Goal: Information Seeking & Learning: Learn about a topic

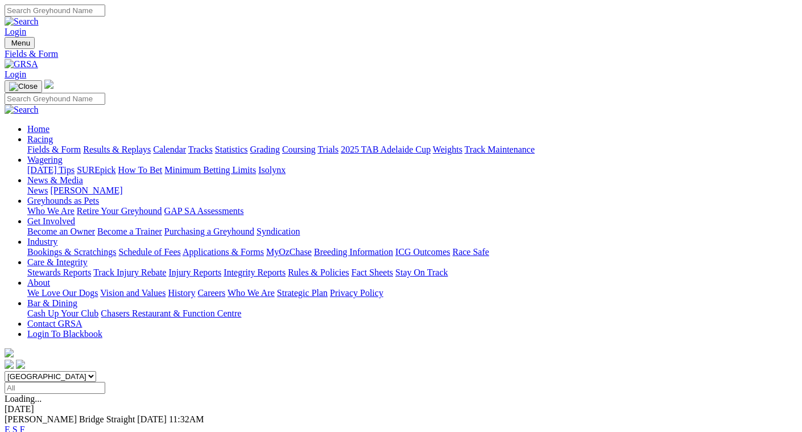
scroll to position [228, 0]
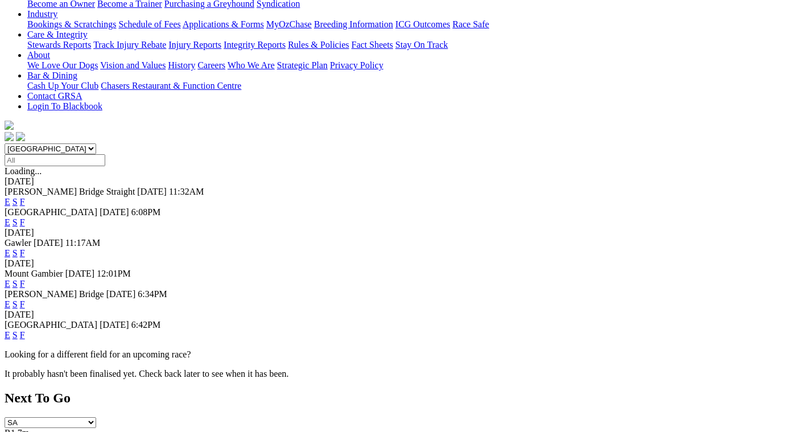
click at [25, 330] on link "F" at bounding box center [22, 335] width 5 height 10
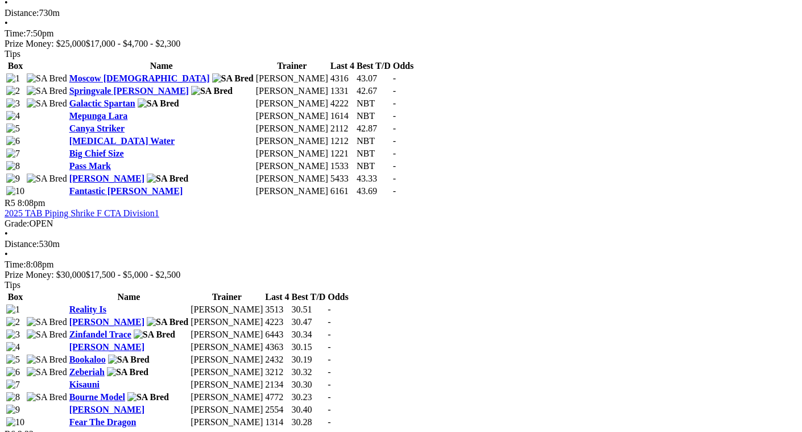
scroll to position [1251, 0]
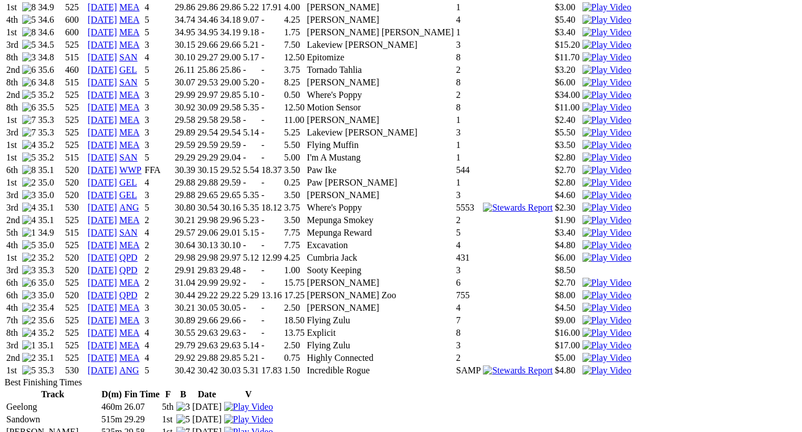
scroll to position [1081, 0]
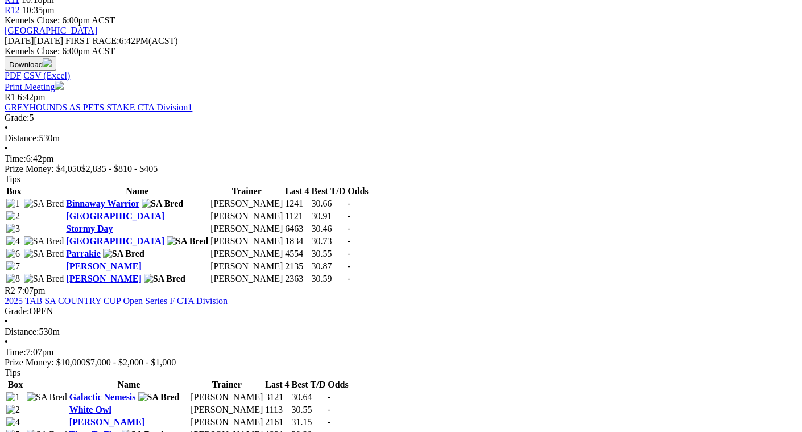
scroll to position [512, 0]
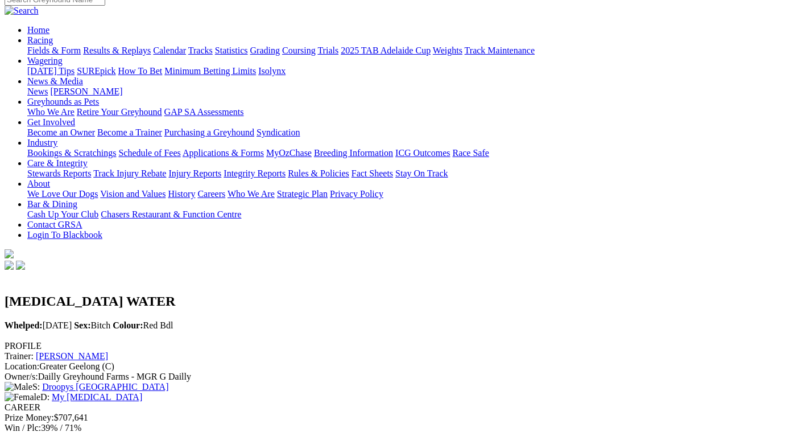
scroll to position [114, 0]
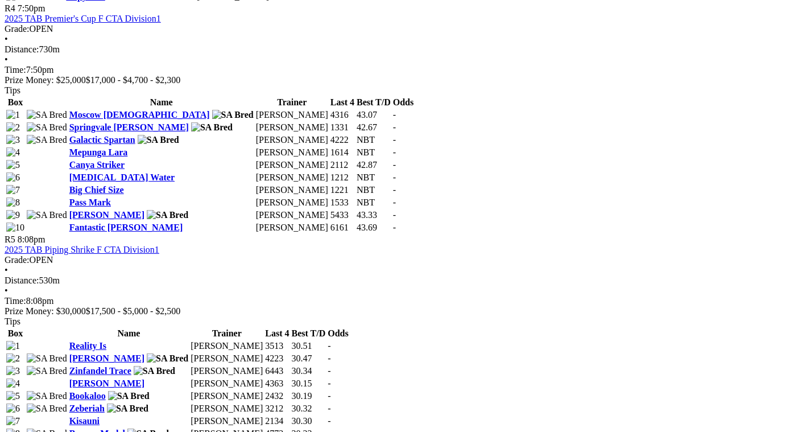
scroll to position [1194, 0]
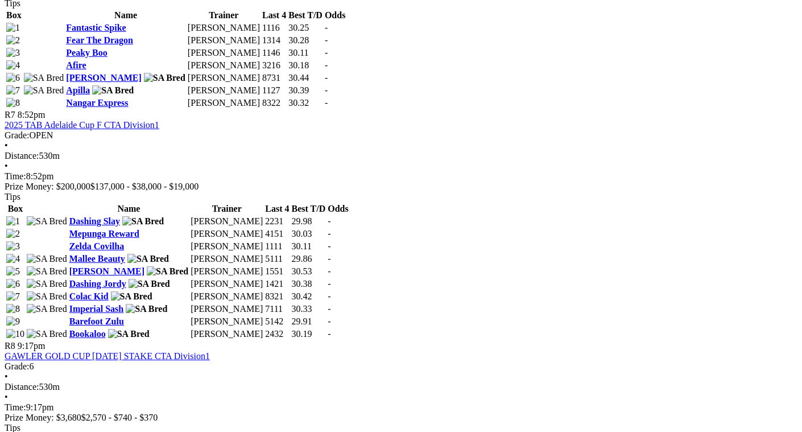
scroll to position [1706, 0]
